Goal: Transaction & Acquisition: Purchase product/service

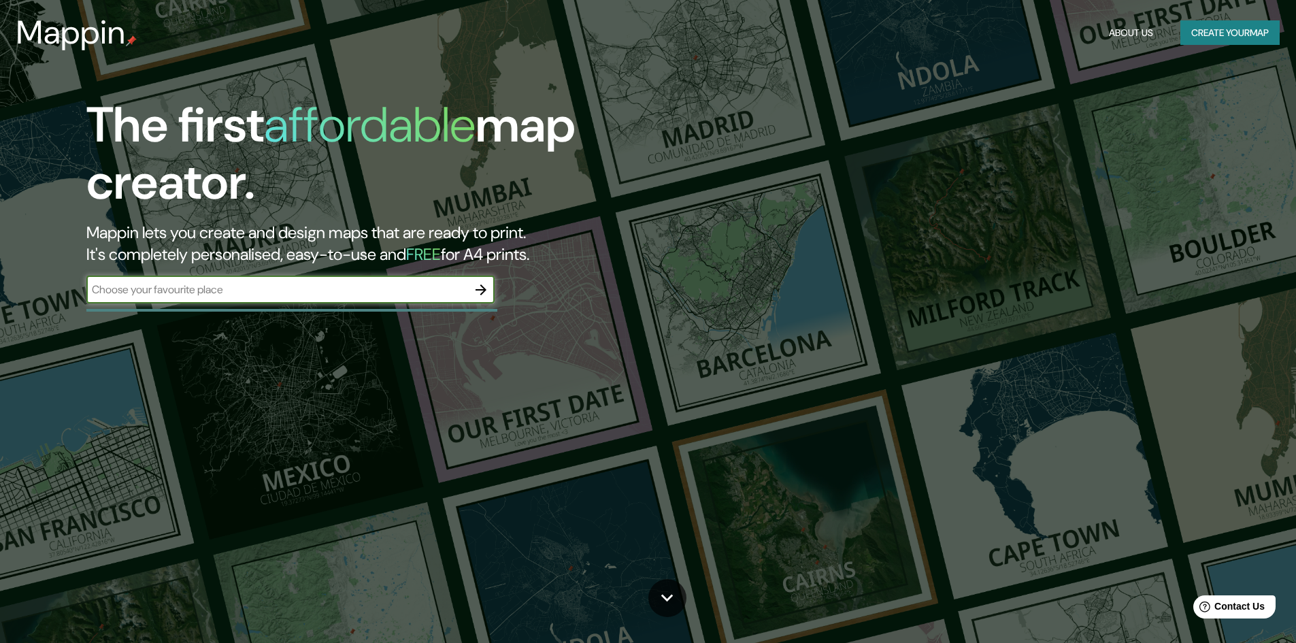
click at [1208, 37] on button "Create your map" at bounding box center [1229, 32] width 99 height 25
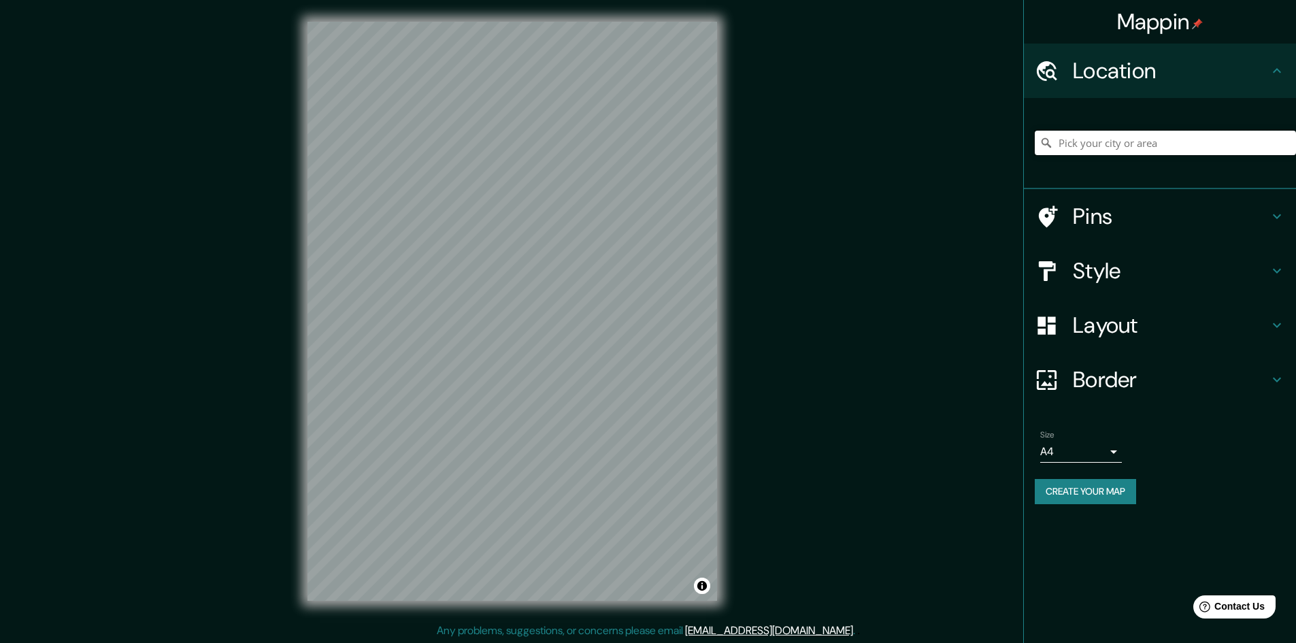
click at [1106, 139] on input "Pick your city or area" at bounding box center [1165, 143] width 261 height 24
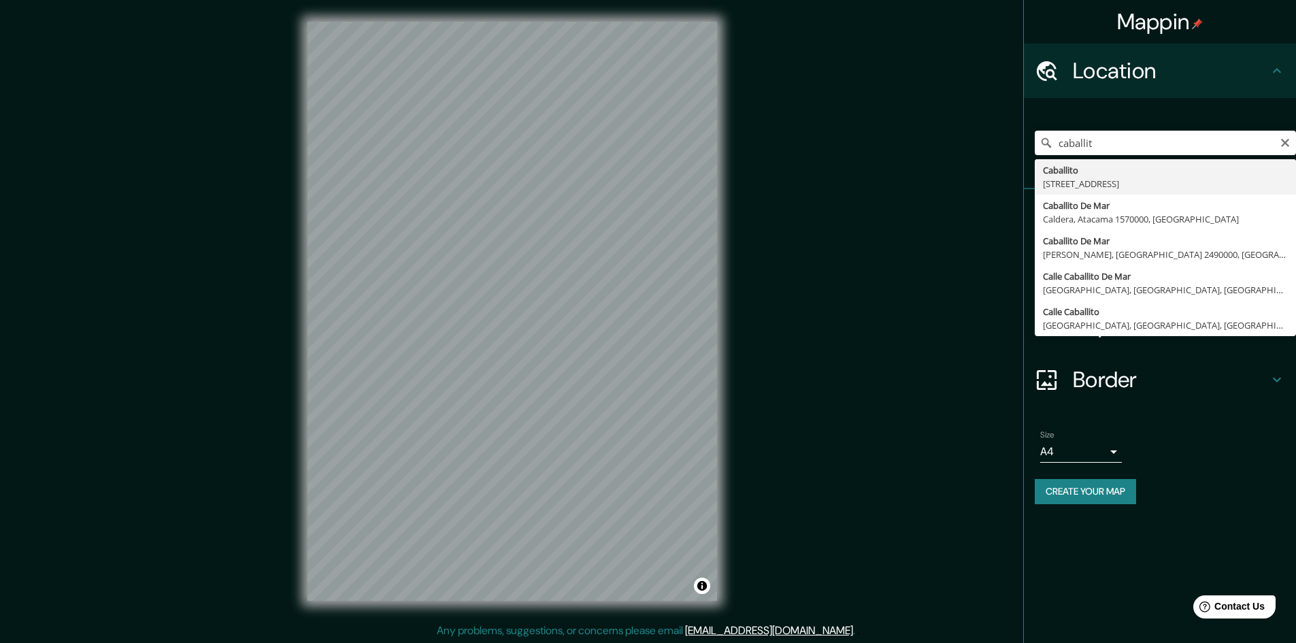
type input "[STREET_ADDRESS]"
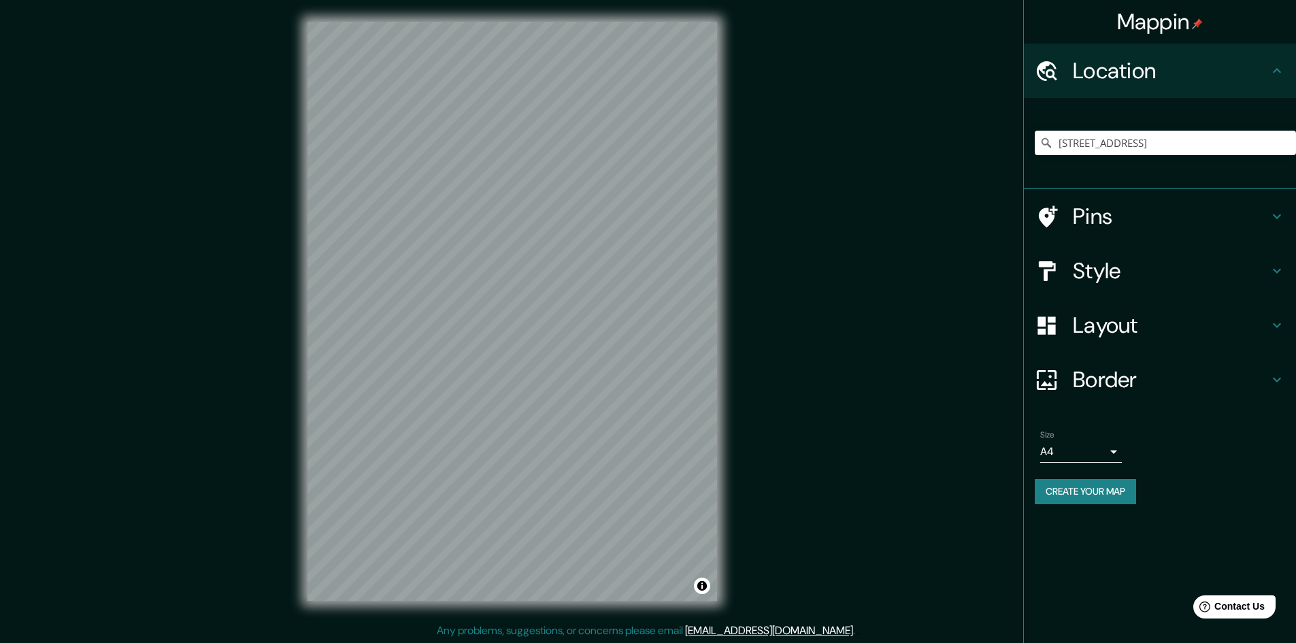
click at [1114, 371] on h4 "Border" at bounding box center [1171, 379] width 196 height 27
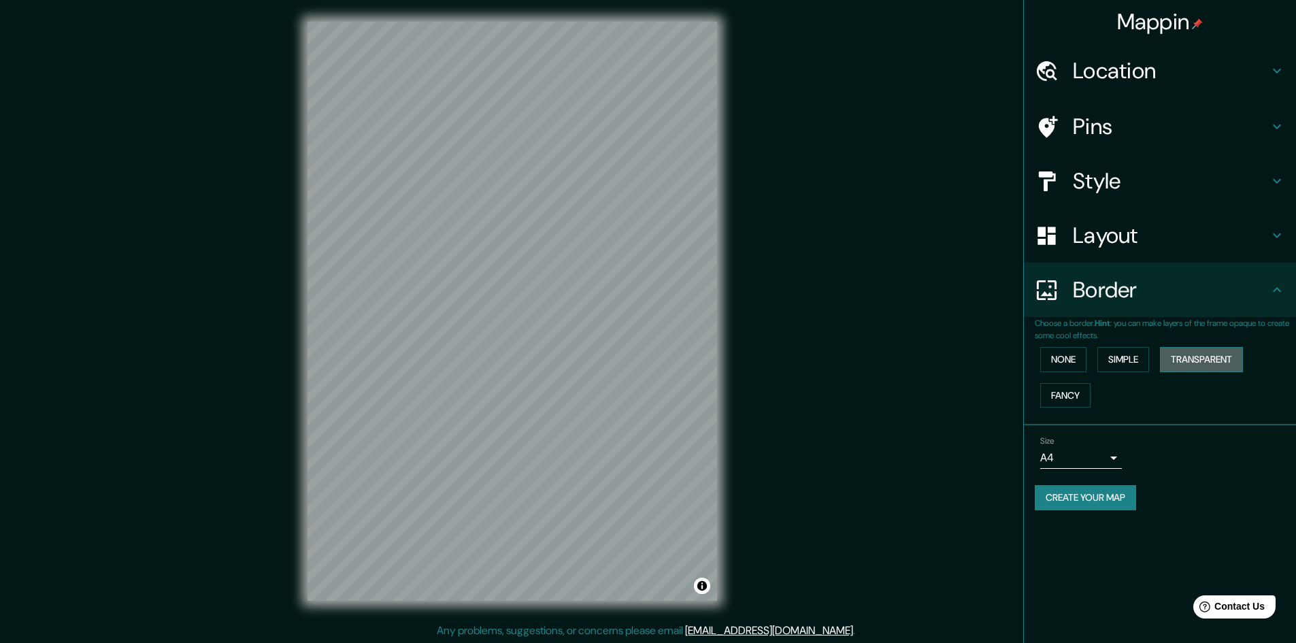
click at [1181, 354] on button "Transparent" at bounding box center [1201, 359] width 83 height 25
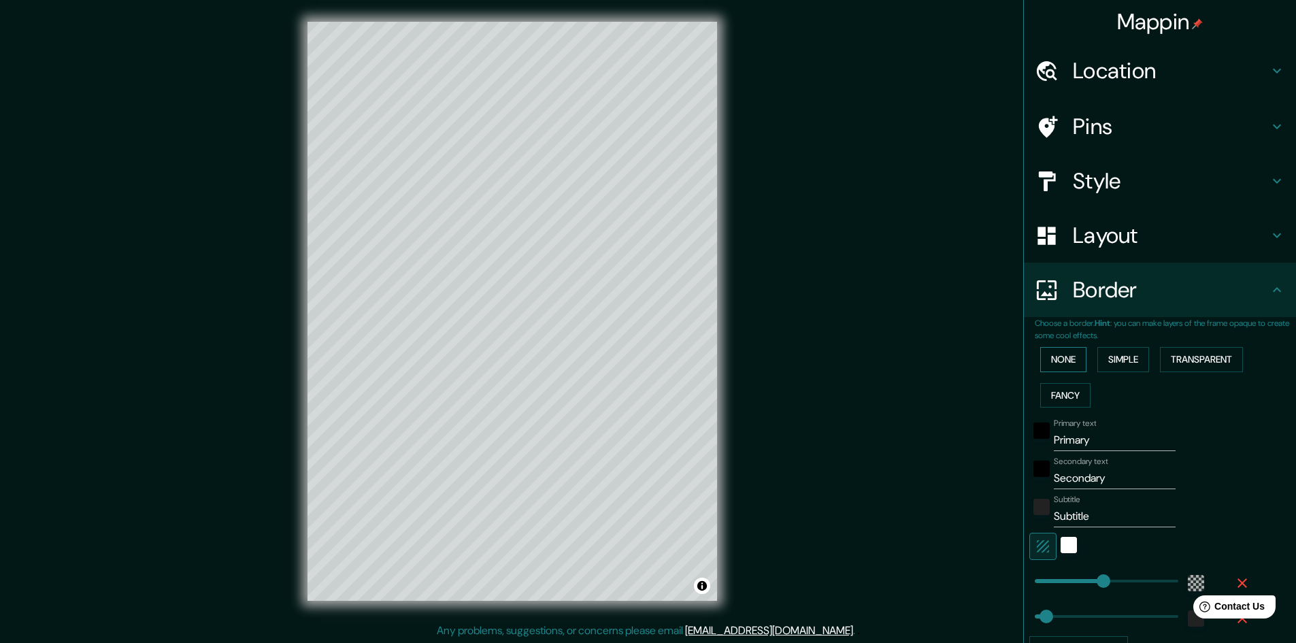
click at [1056, 365] on button "None" at bounding box center [1063, 359] width 46 height 25
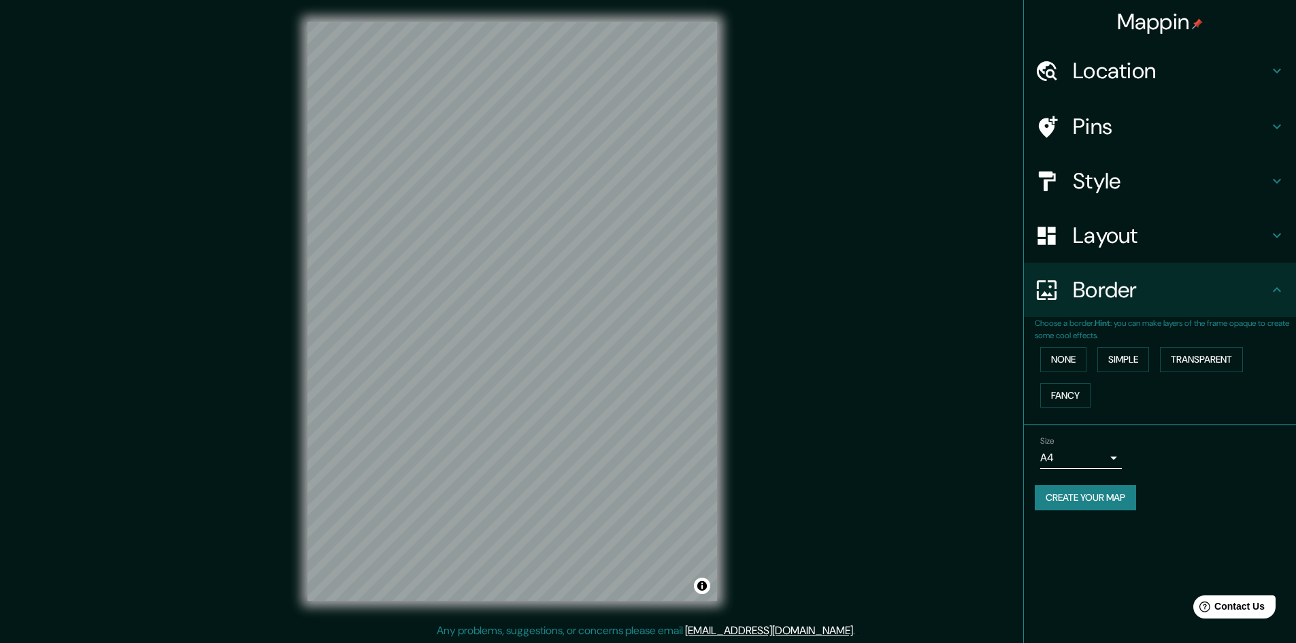
click at [1106, 252] on div "Layout" at bounding box center [1160, 235] width 272 height 54
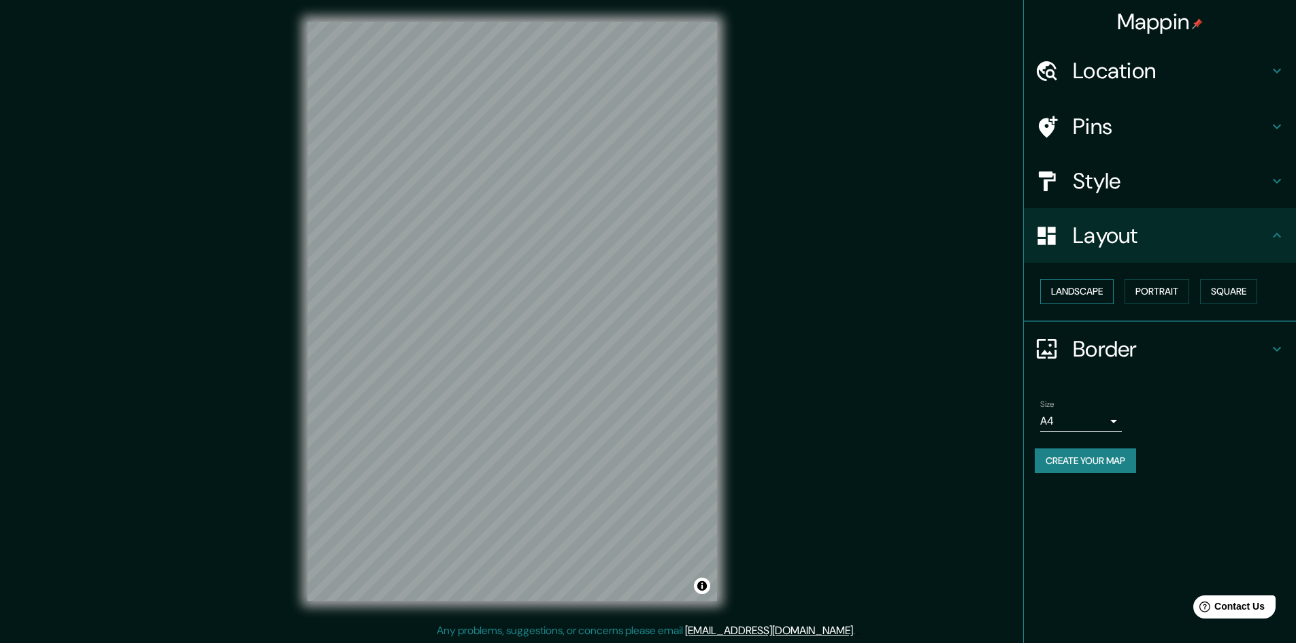
click at [1086, 286] on button "Landscape" at bounding box center [1076, 291] width 73 height 25
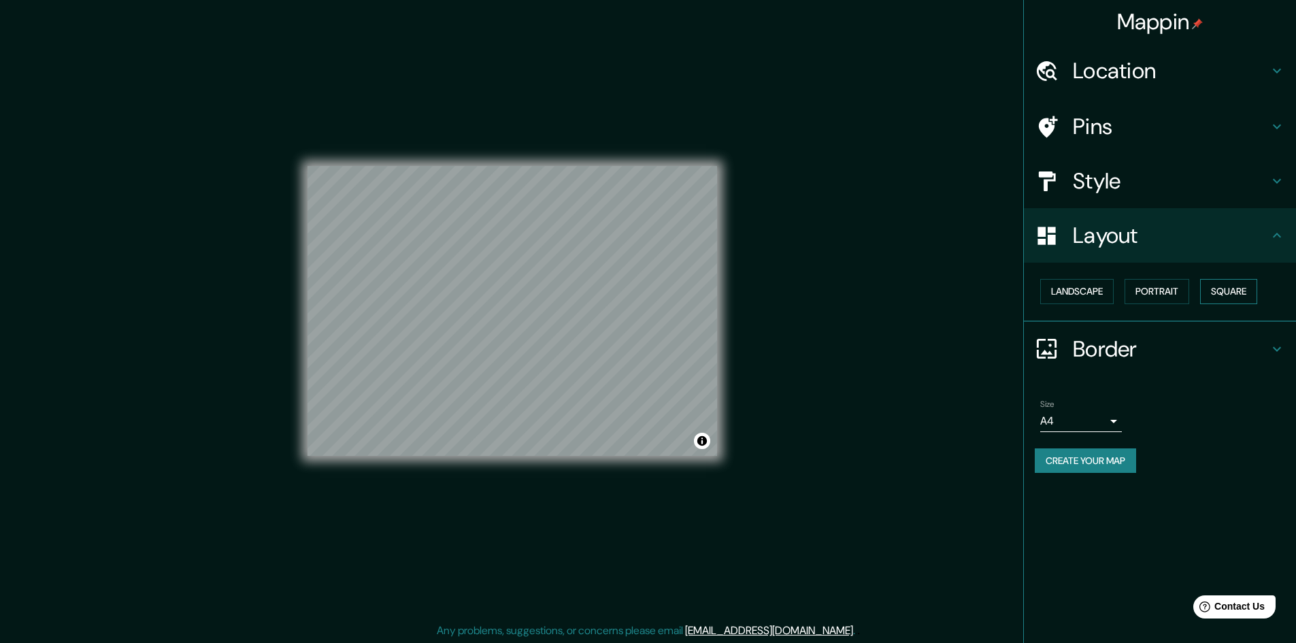
click at [1222, 299] on button "Square" at bounding box center [1228, 291] width 57 height 25
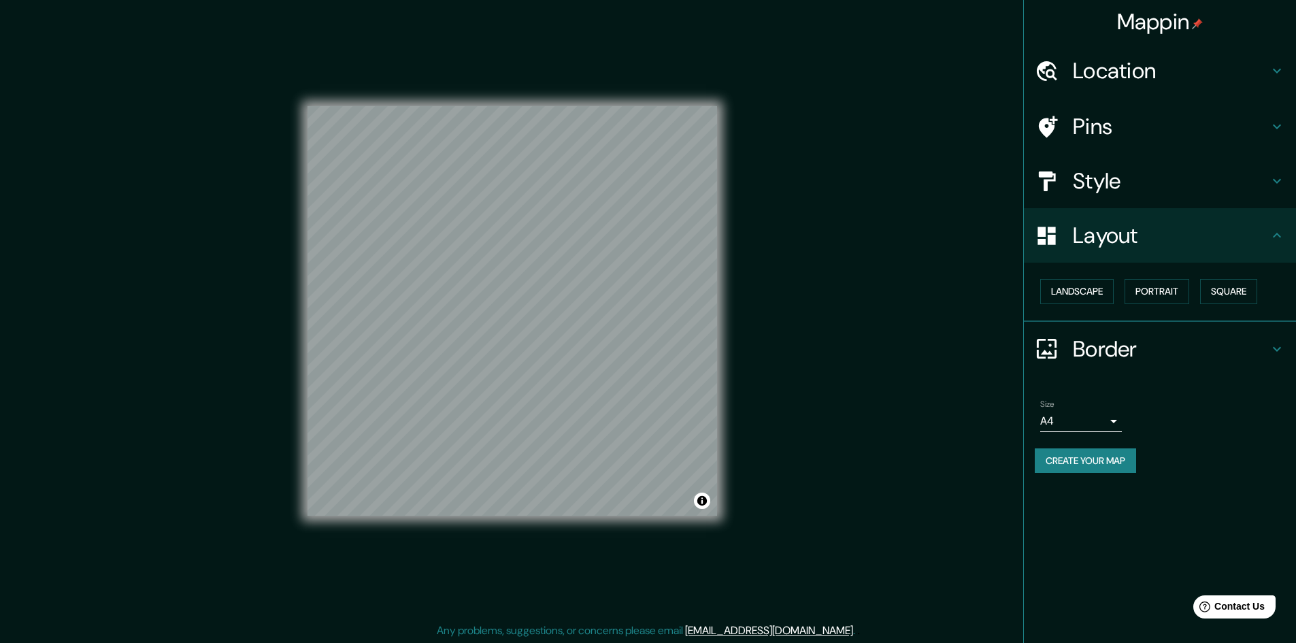
click at [1121, 194] on h4 "Style" at bounding box center [1171, 180] width 196 height 27
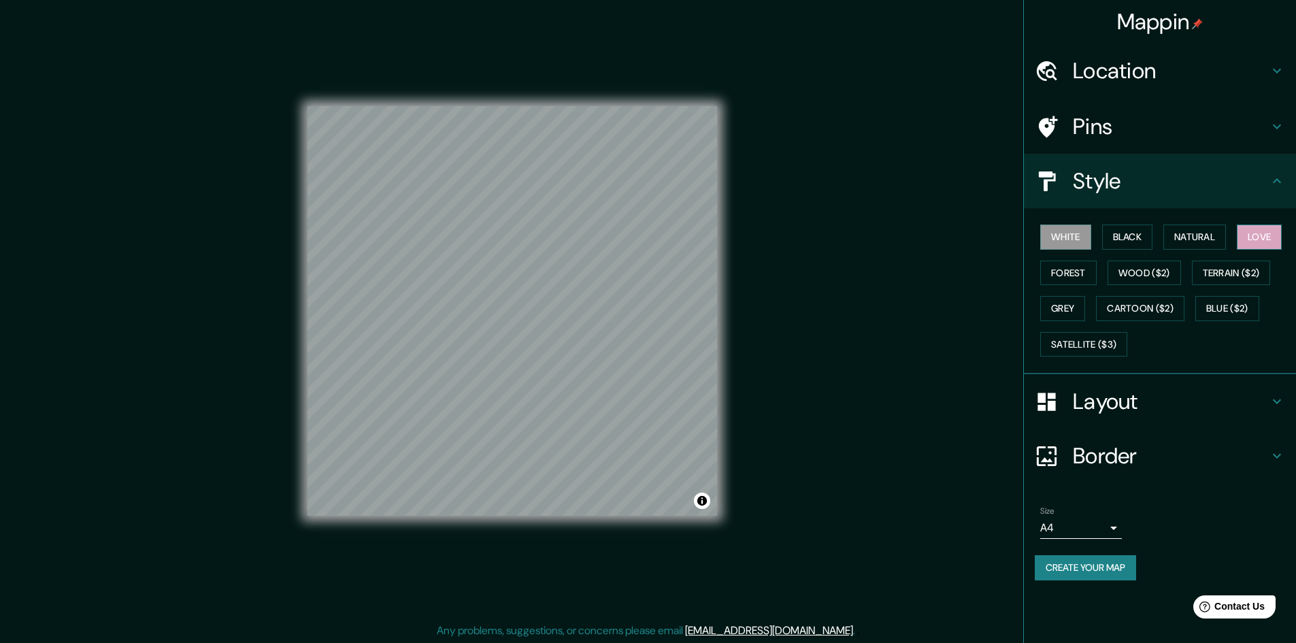
click at [1274, 239] on button "Love" at bounding box center [1259, 237] width 45 height 25
click at [1077, 285] on div "White Black Natural Love Forest Wood ($2) Terrain ($2) Grey Cartoon ($2) Blue (…" at bounding box center [1165, 290] width 261 height 143
click at [1080, 278] on button "Forest" at bounding box center [1068, 273] width 56 height 25
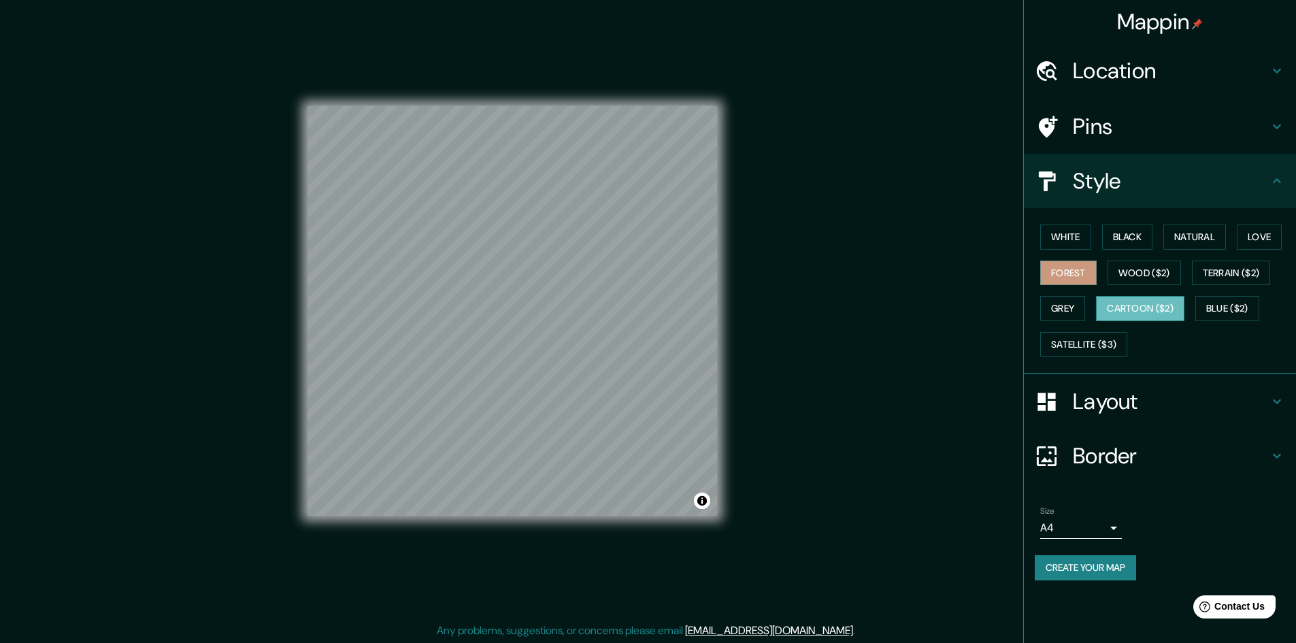
click at [1138, 305] on button "Cartoon ($2)" at bounding box center [1140, 308] width 88 height 25
click at [1212, 298] on button "Blue ($2)" at bounding box center [1227, 308] width 64 height 25
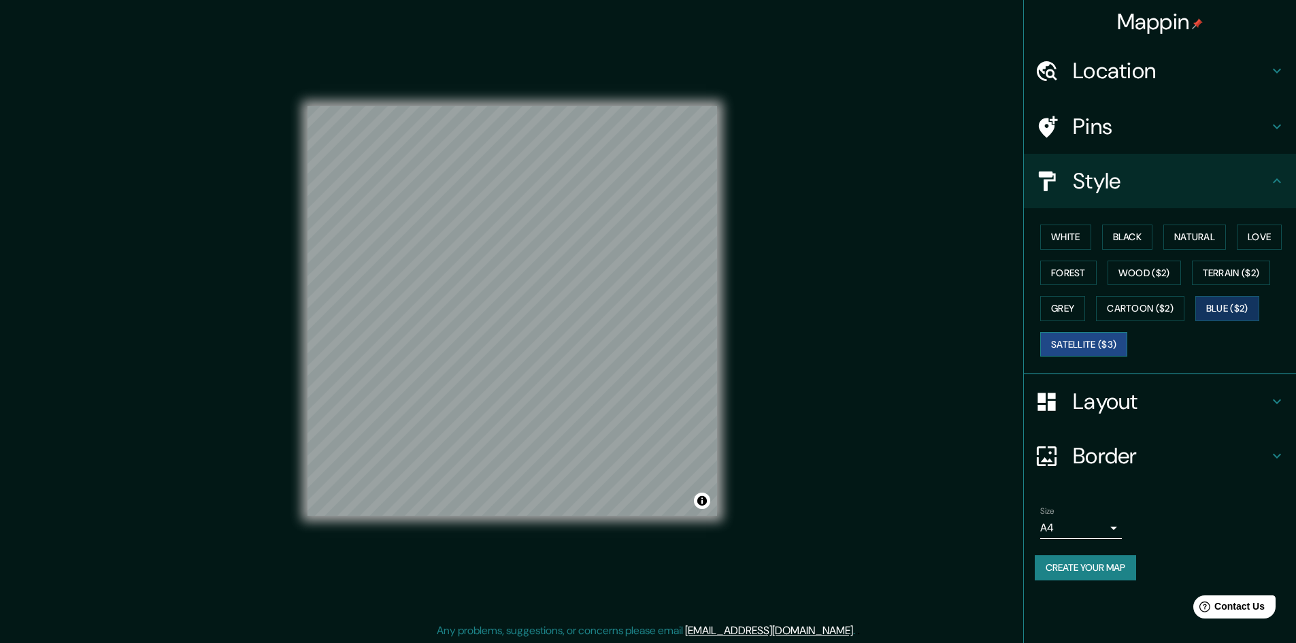
click at [1106, 341] on button "Satellite ($3)" at bounding box center [1083, 344] width 87 height 25
click at [1267, 276] on button "Terrain ($2)" at bounding box center [1231, 273] width 79 height 25
click at [1073, 239] on button "White" at bounding box center [1065, 237] width 51 height 25
click at [1133, 243] on button "Black" at bounding box center [1127, 237] width 51 height 25
click at [1208, 237] on button "Natural" at bounding box center [1194, 237] width 63 height 25
